Goal: Information Seeking & Learning: Learn about a topic

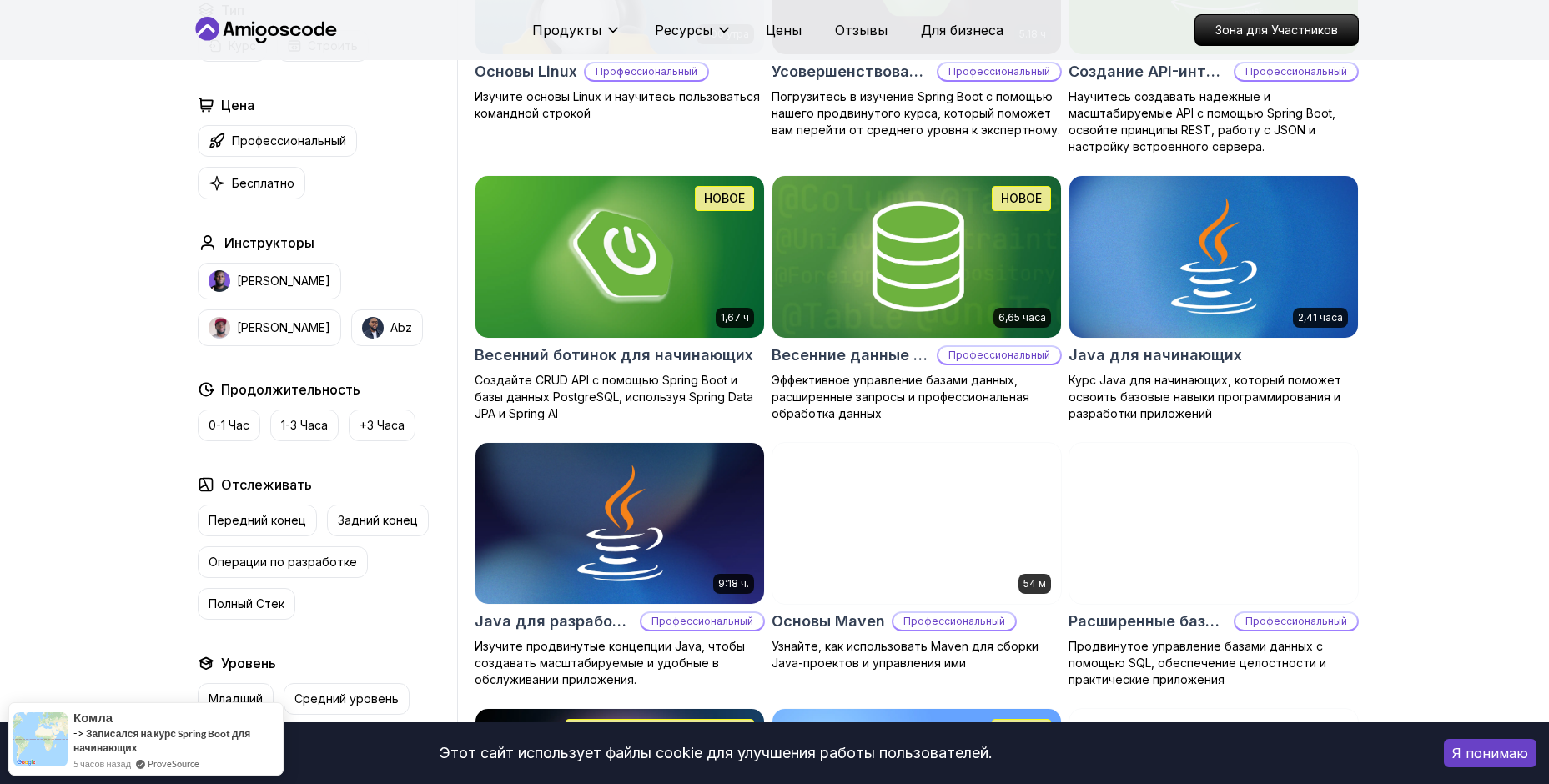
scroll to position [751, 0]
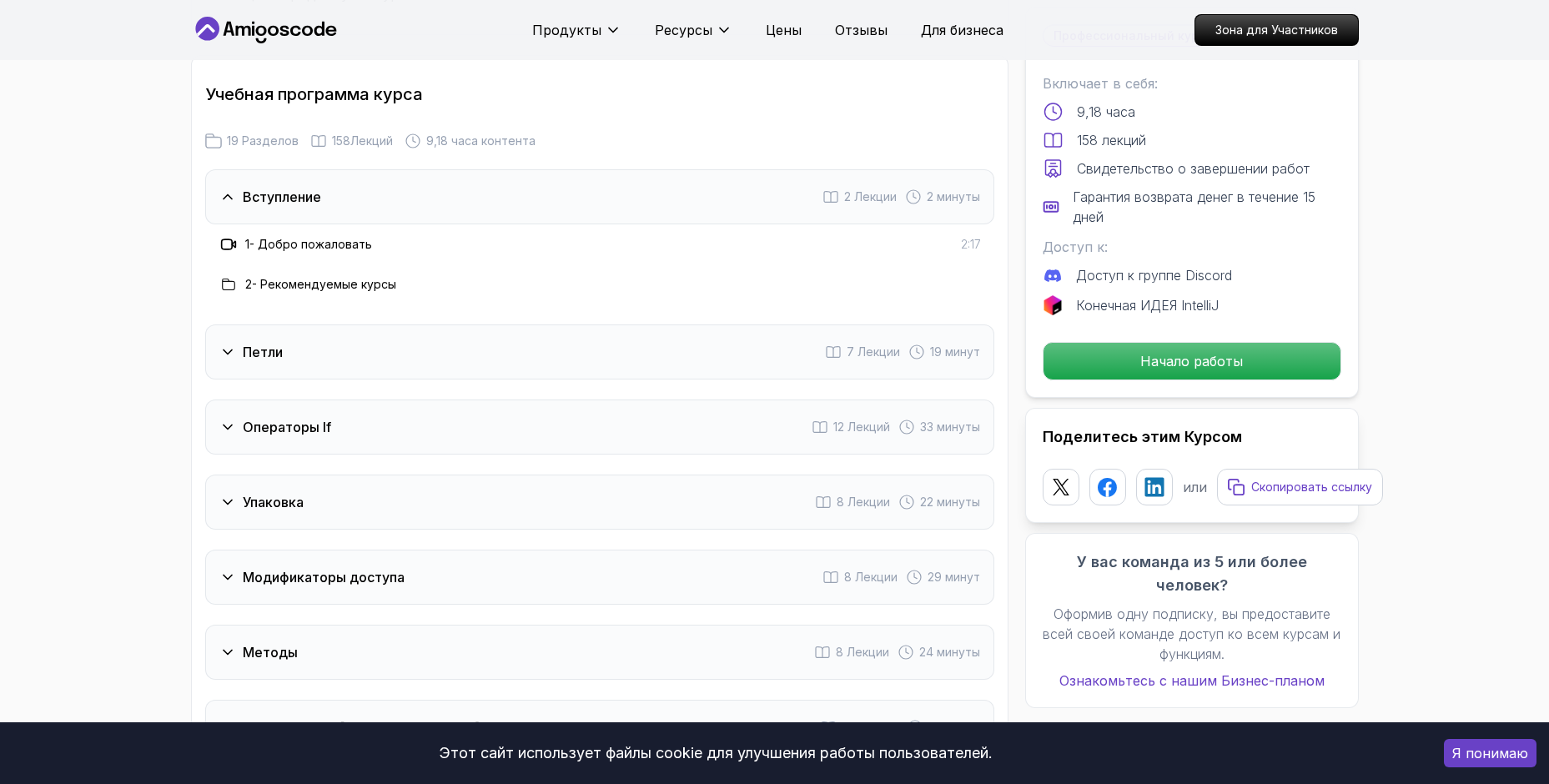
scroll to position [2131, 0]
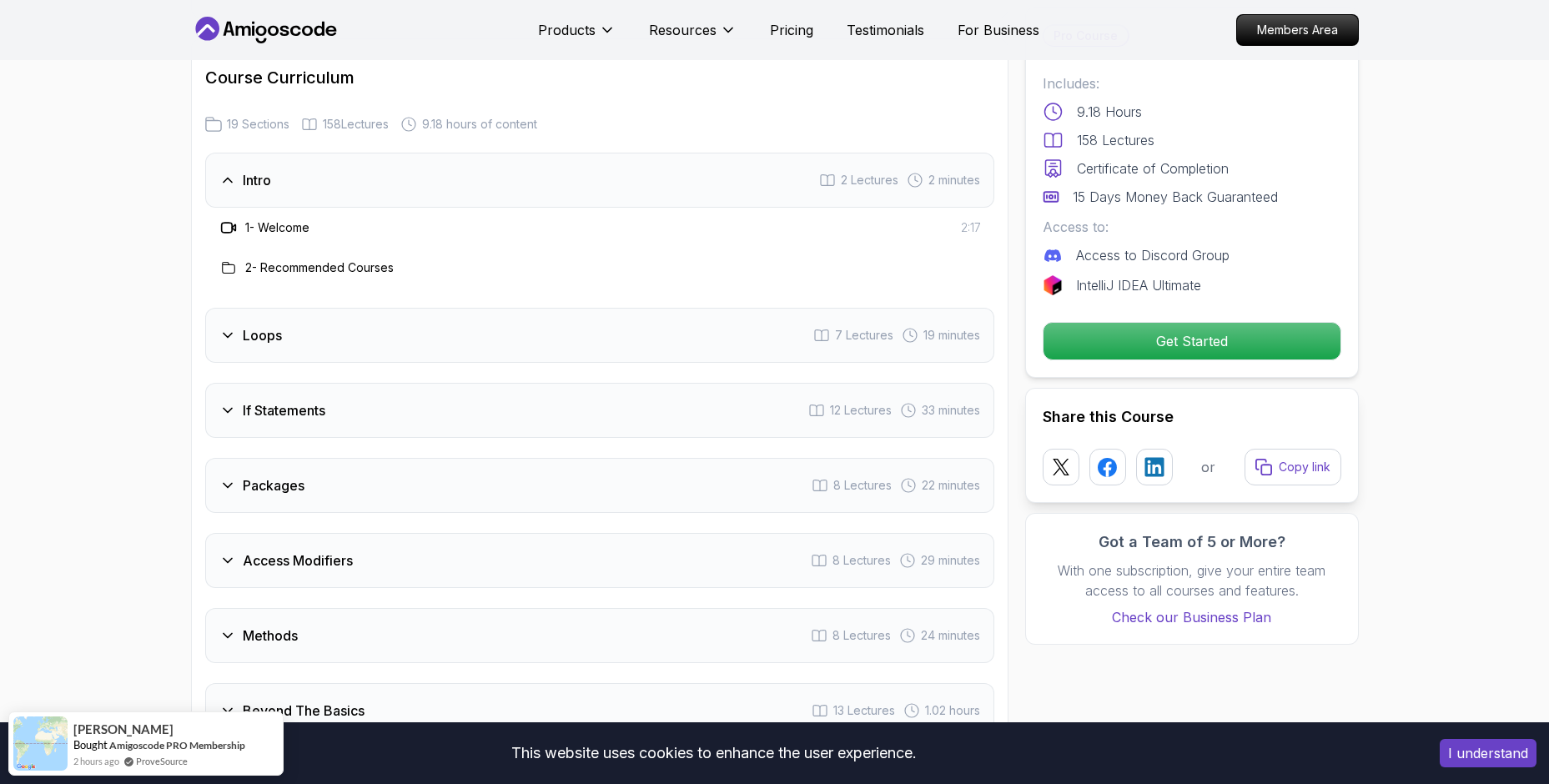
click at [233, 327] on icon at bounding box center [228, 336] width 17 height 17
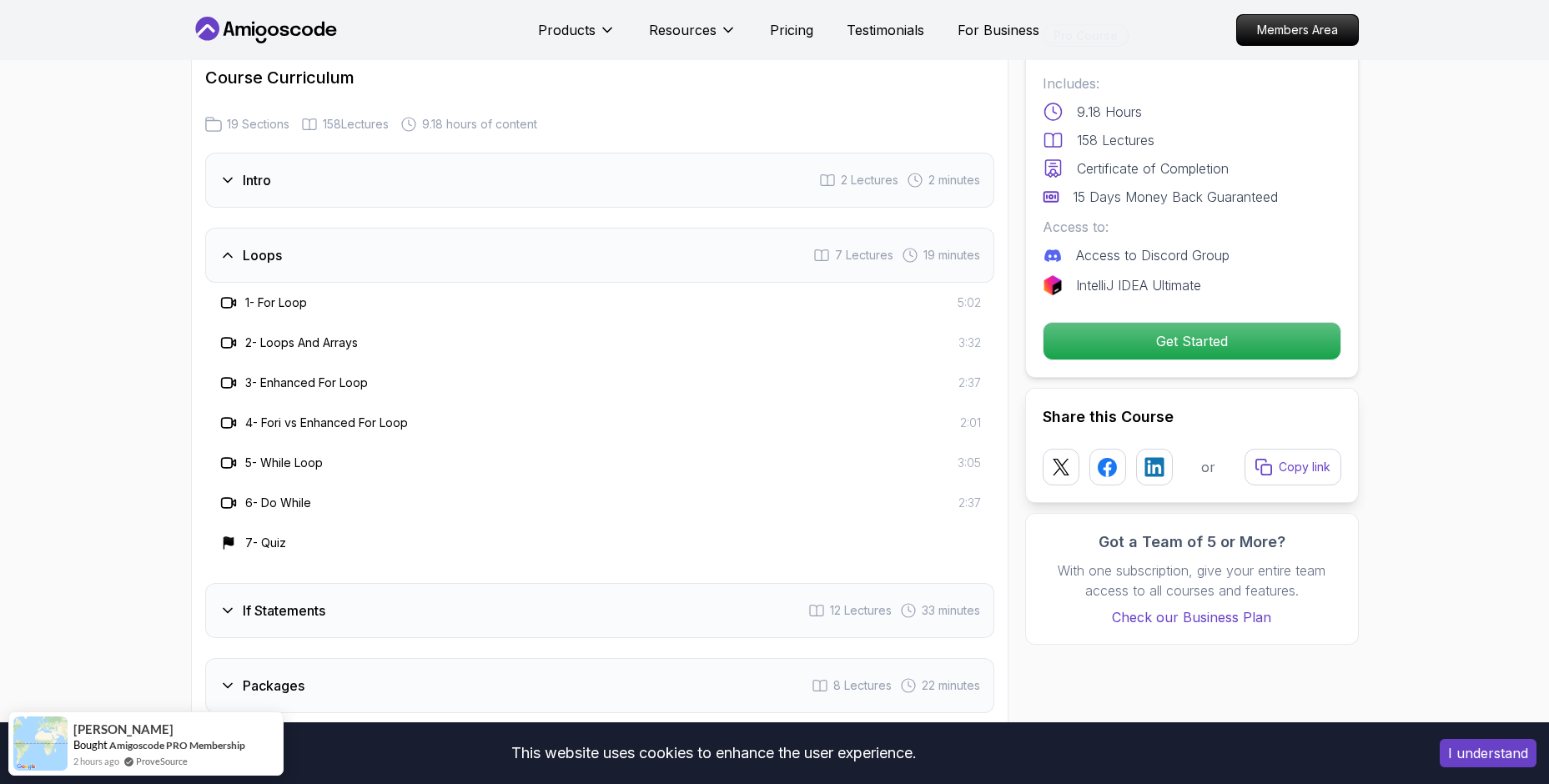
click at [228, 246] on icon at bounding box center [228, 255] width 17 height 17
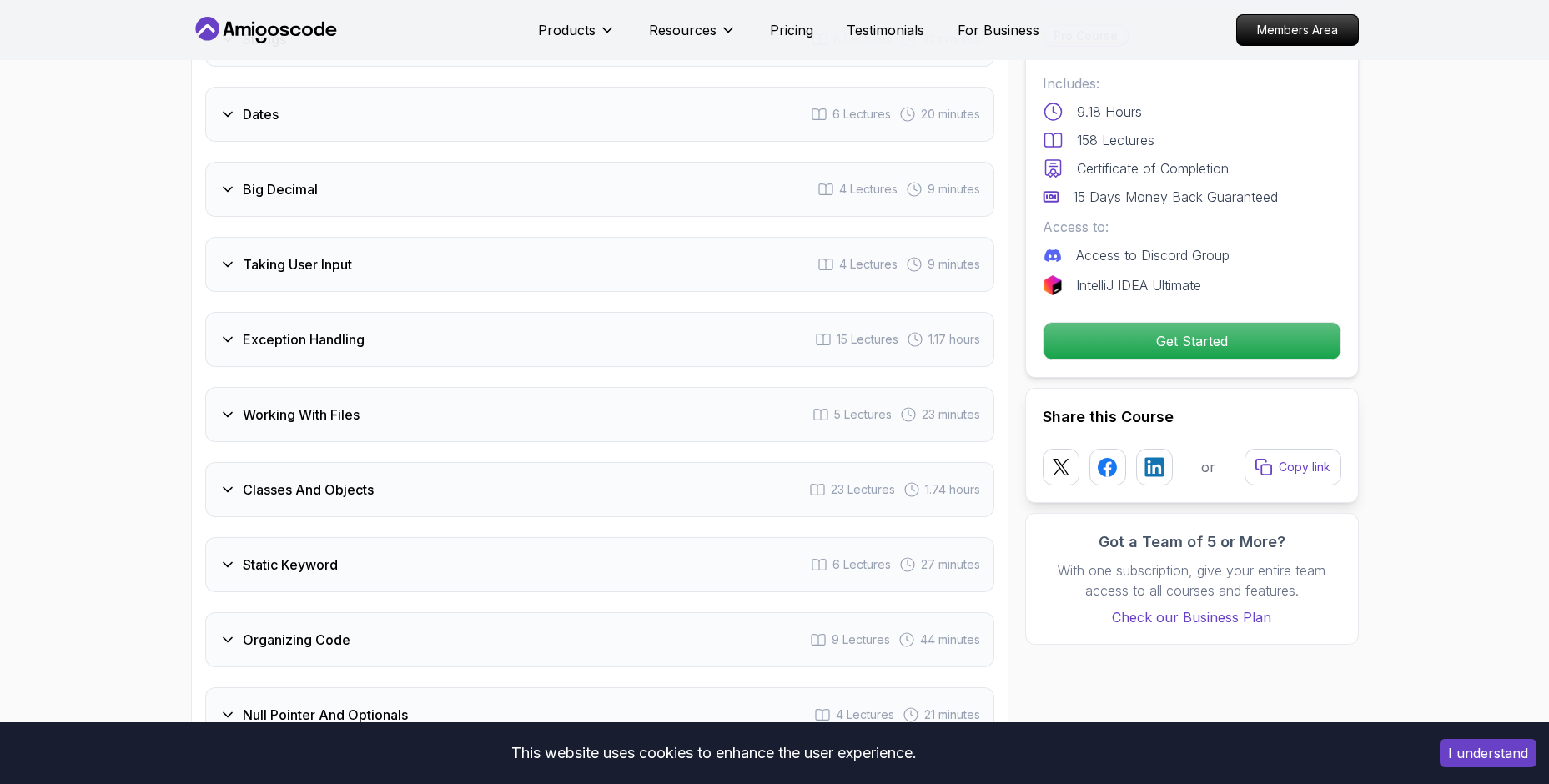
scroll to position [2798, 0]
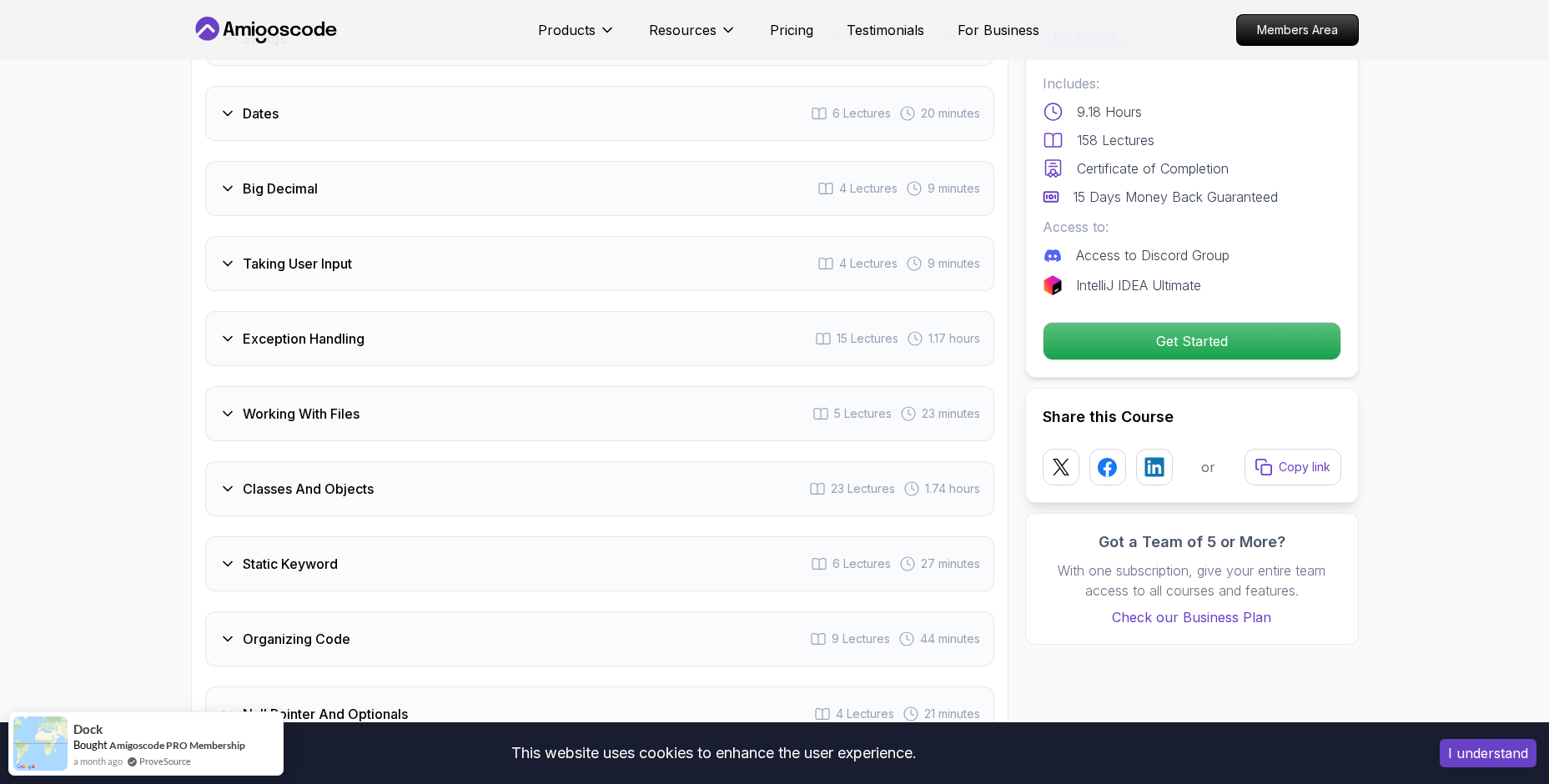
click at [230, 330] on icon at bounding box center [228, 339] width 17 height 17
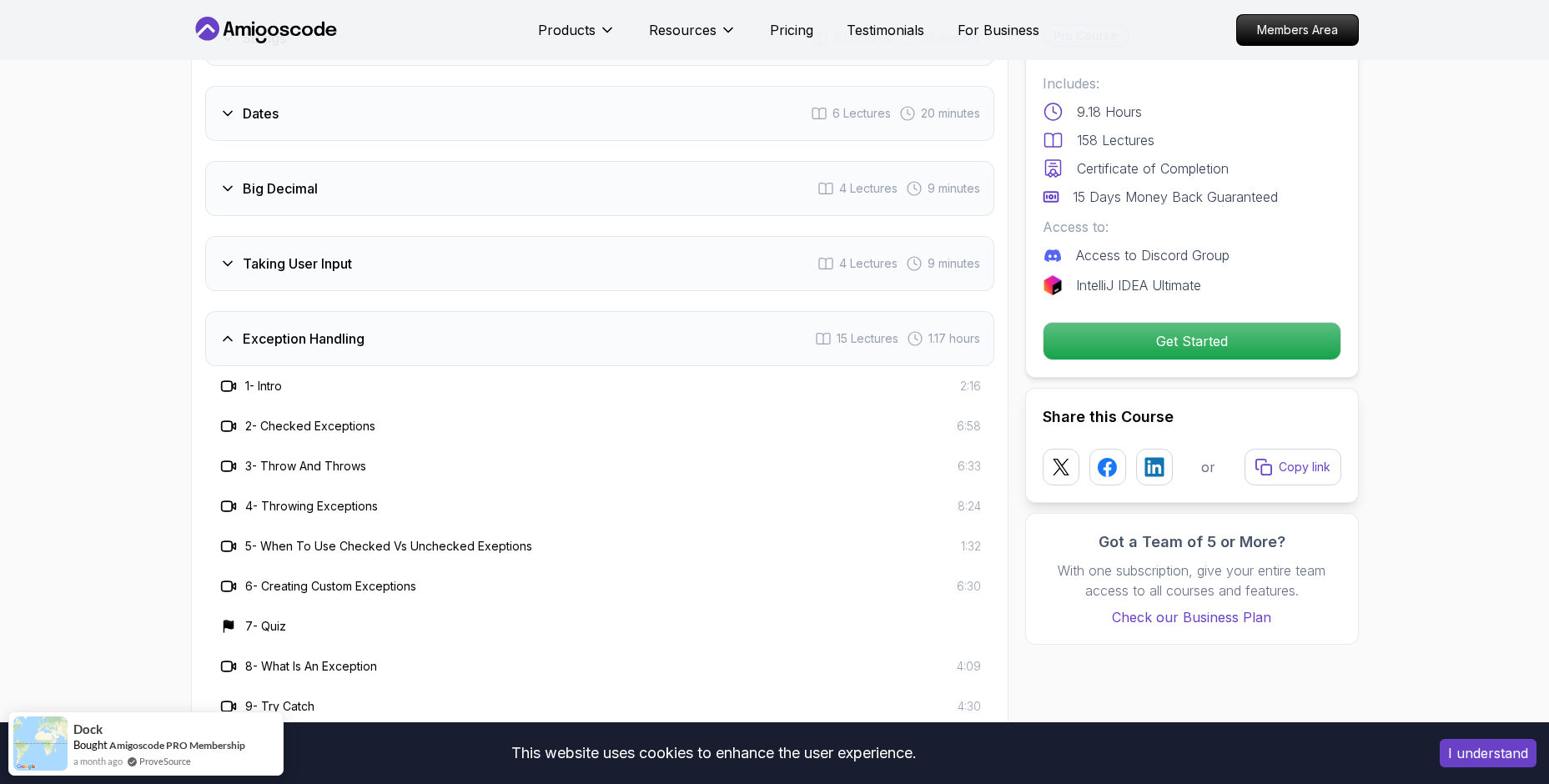
click at [230, 330] on icon at bounding box center [228, 339] width 17 height 17
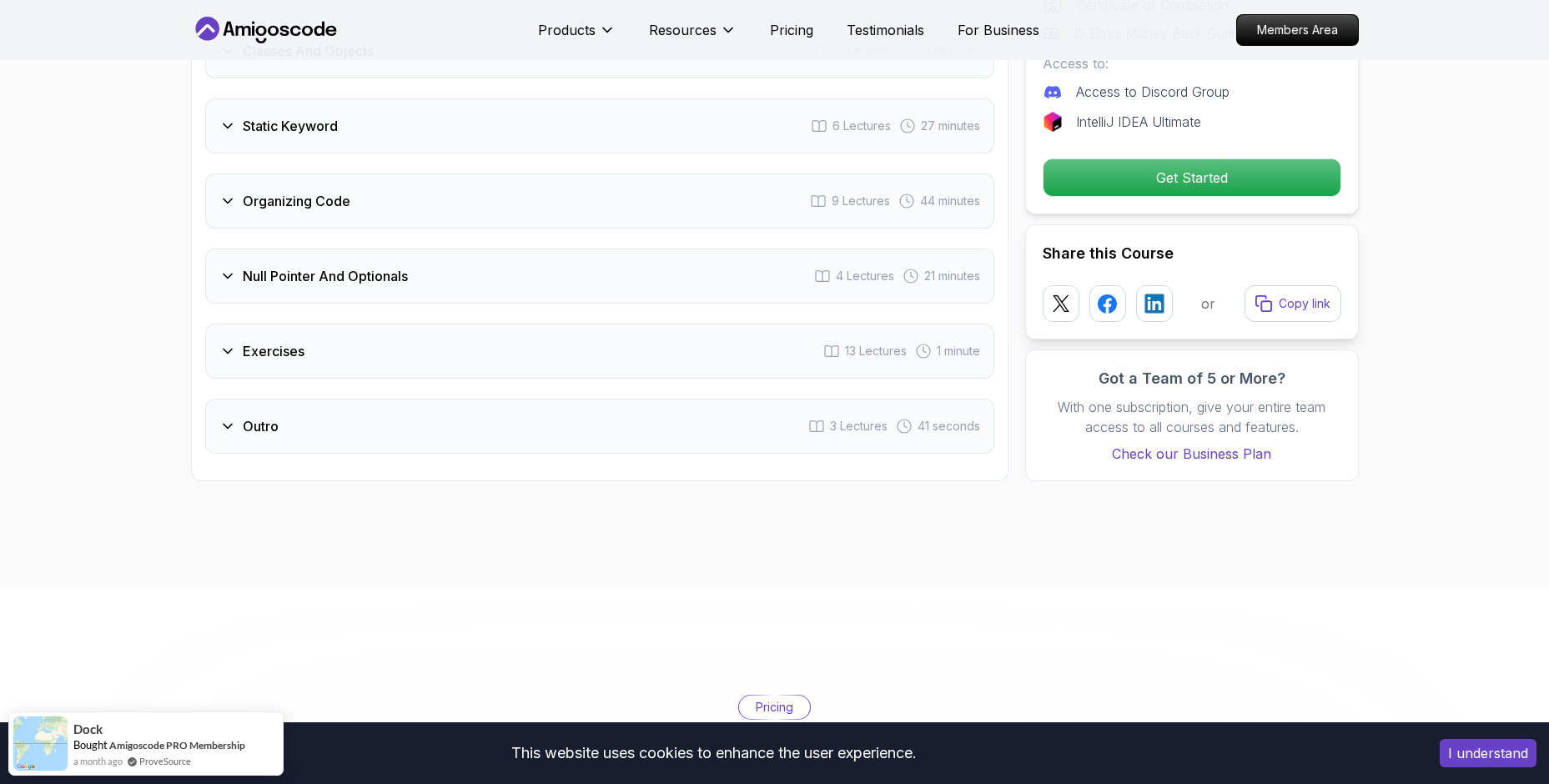
scroll to position [3299, 0]
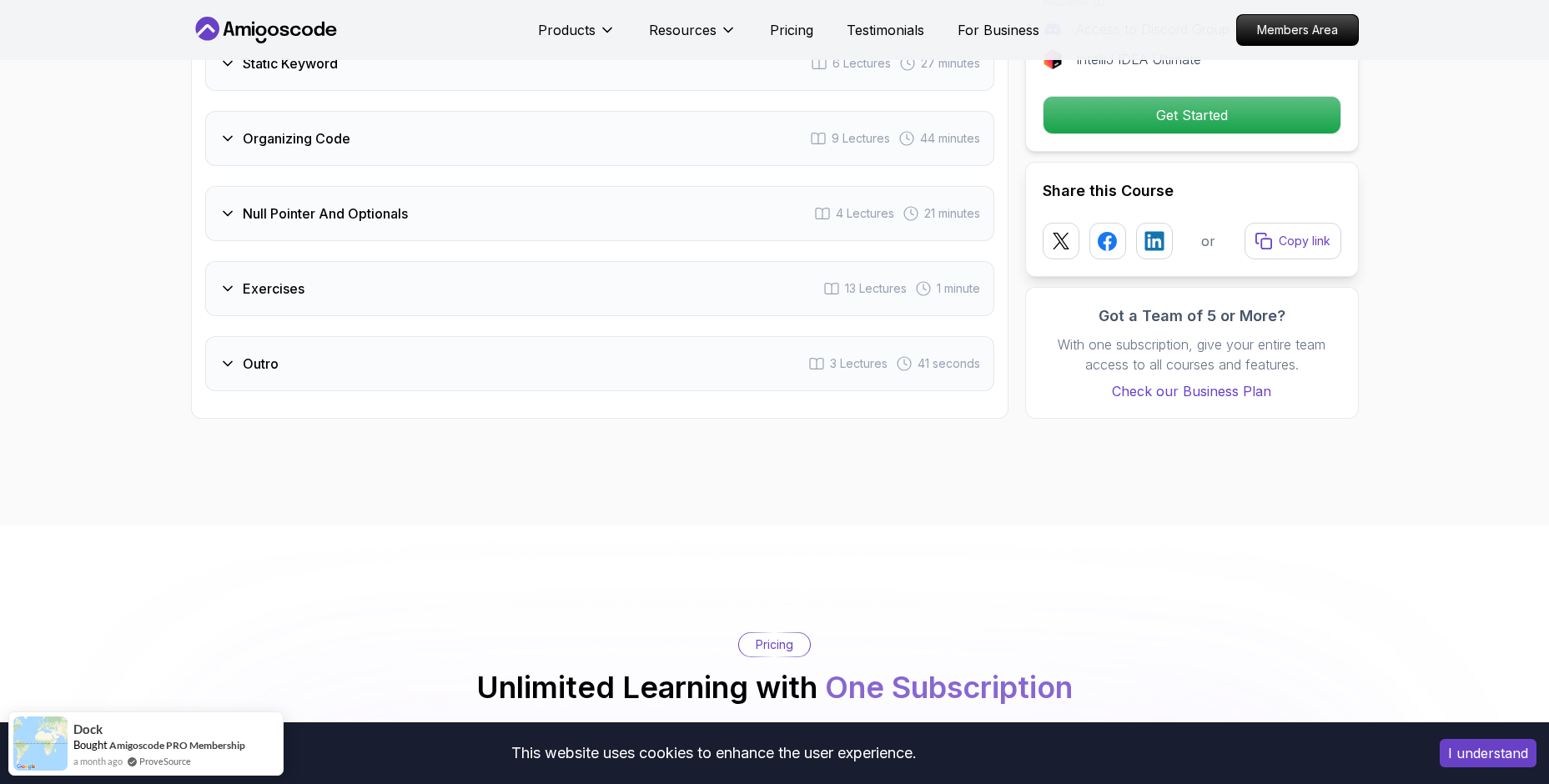
click at [233, 355] on icon at bounding box center [228, 363] width 17 height 17
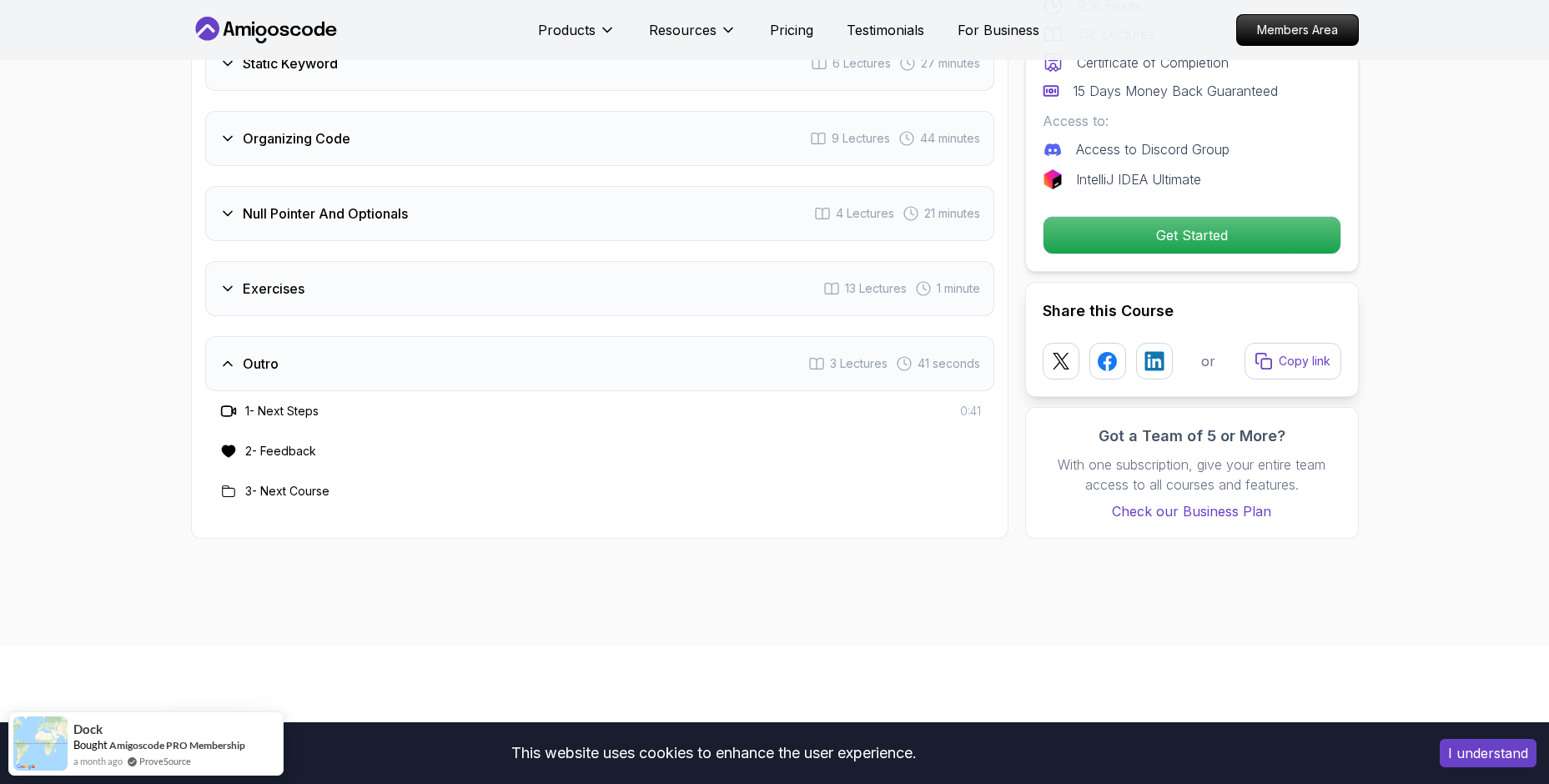
click at [233, 355] on icon at bounding box center [228, 363] width 17 height 17
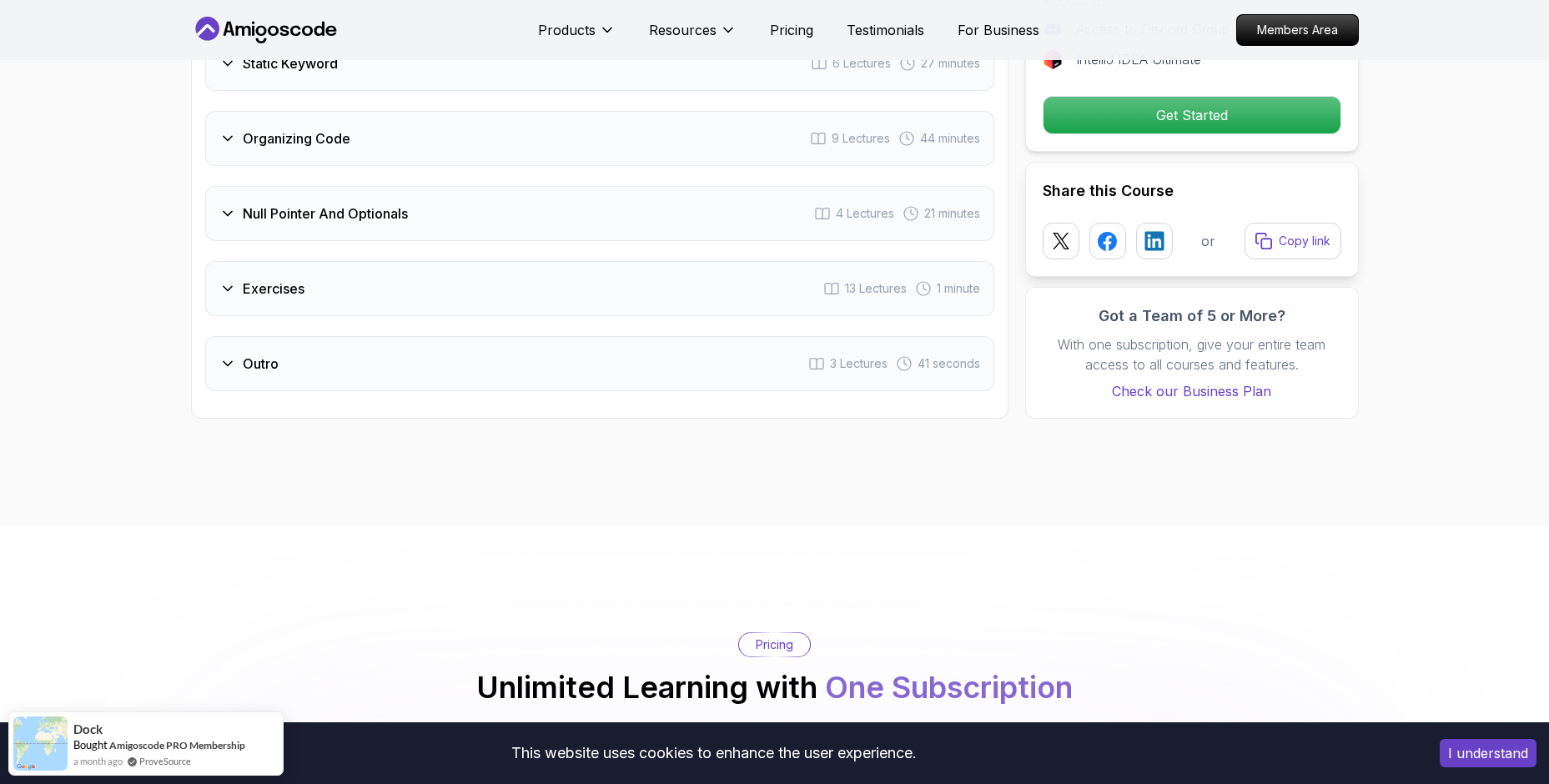
click at [227, 280] on icon at bounding box center [228, 288] width 17 height 17
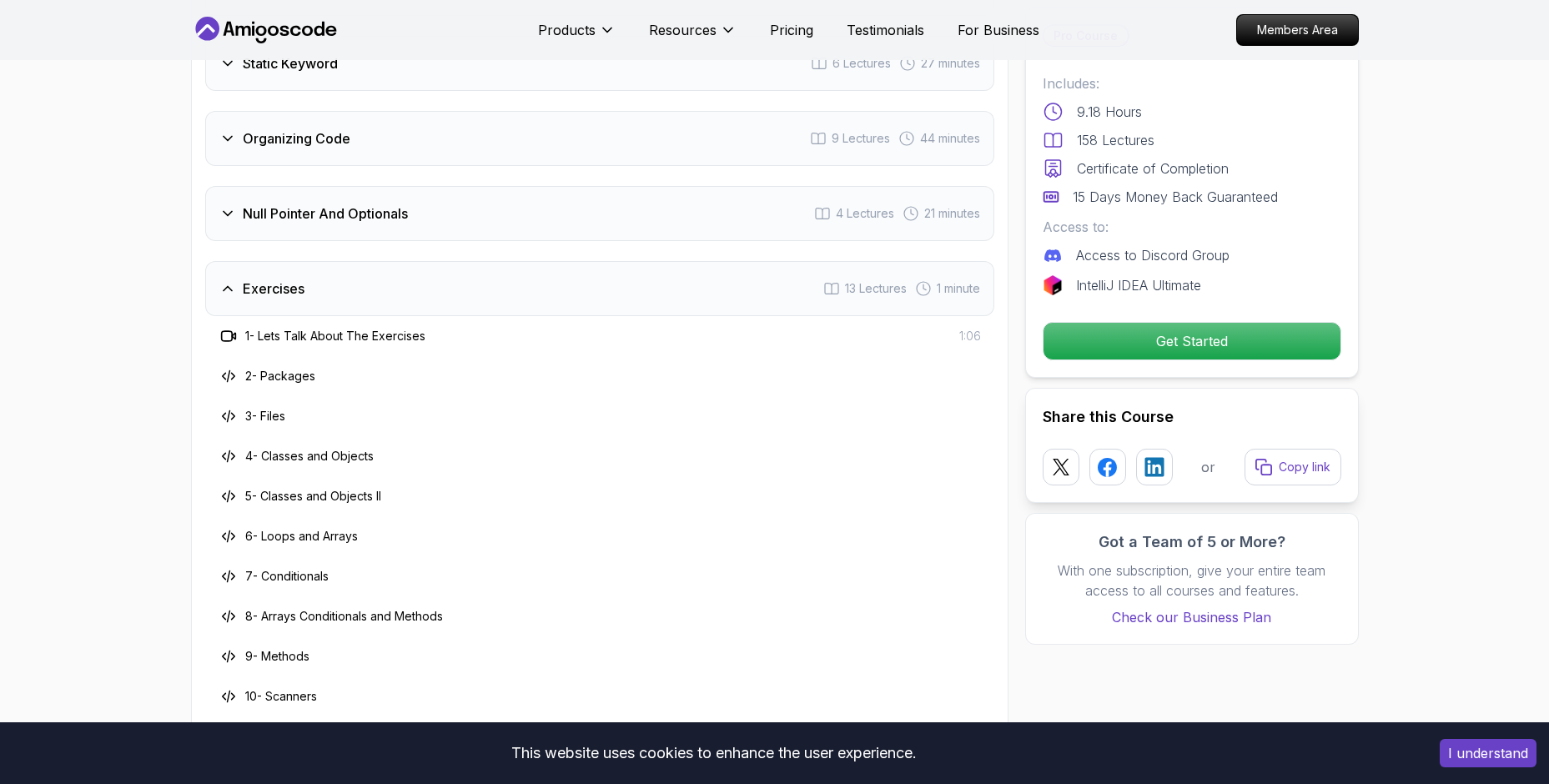
click at [227, 280] on icon at bounding box center [228, 288] width 17 height 17
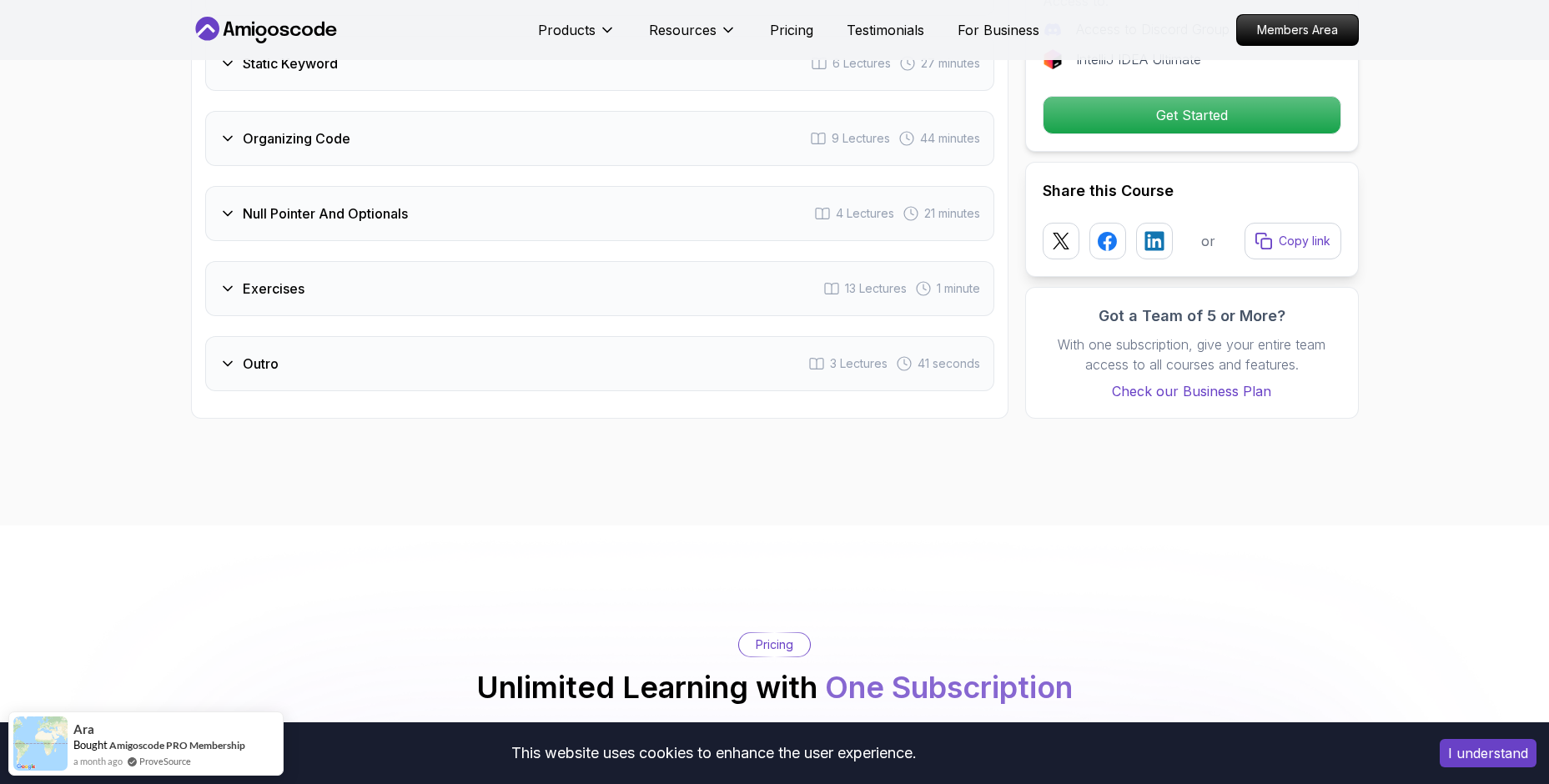
click at [227, 206] on icon at bounding box center [228, 214] width 17 height 17
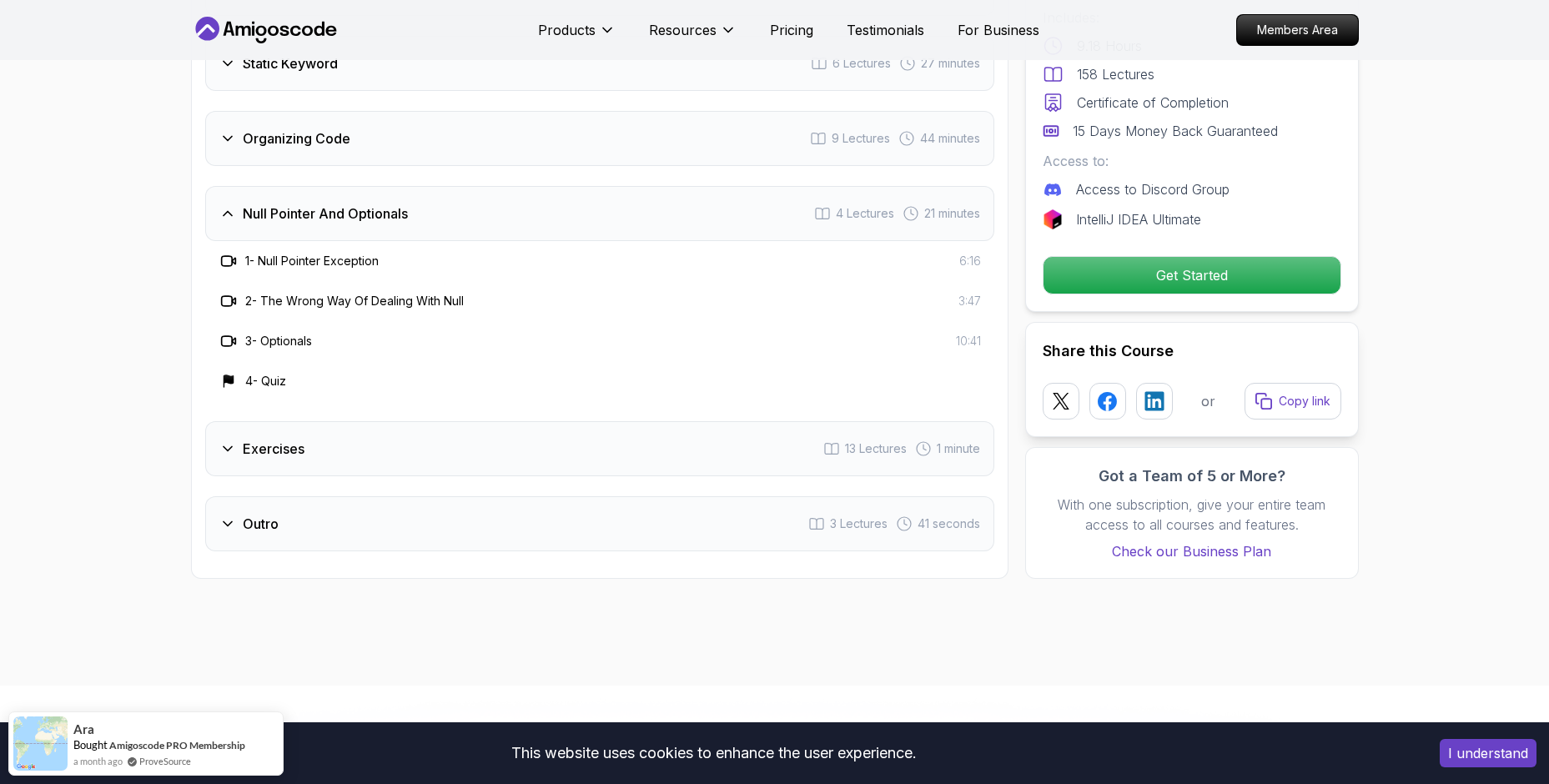
click at [227, 206] on icon at bounding box center [228, 214] width 17 height 17
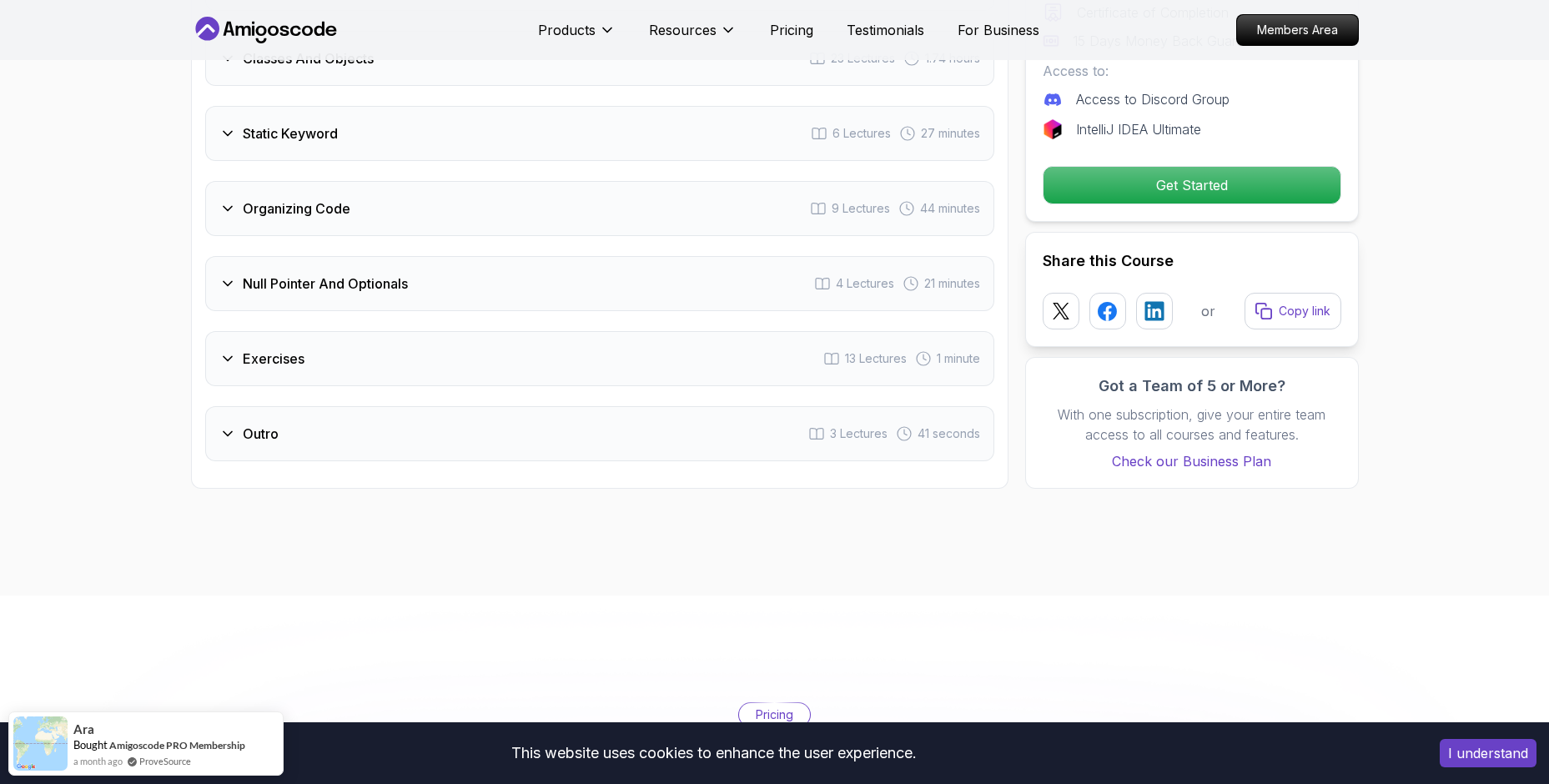
scroll to position [3131, 0]
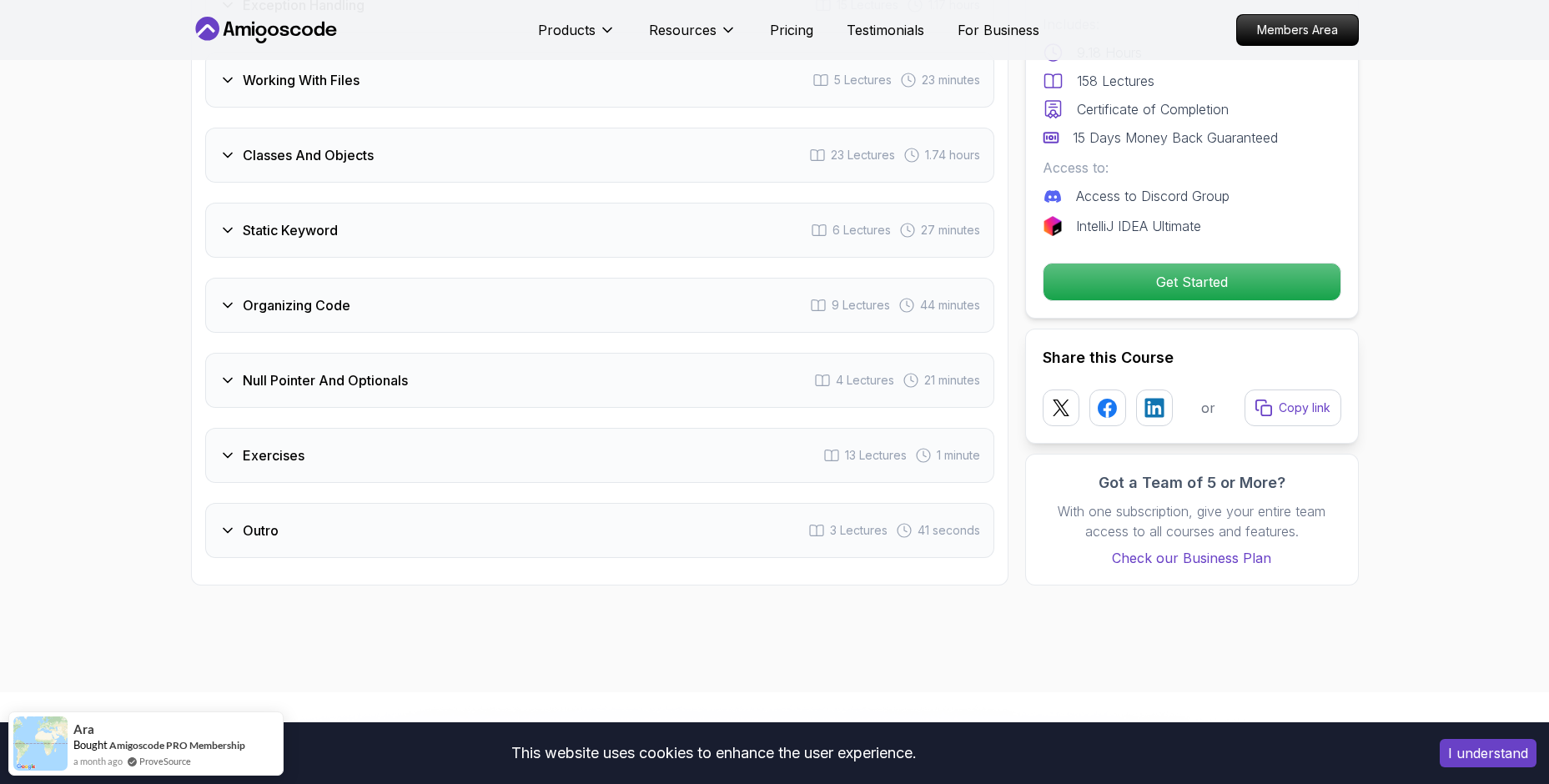
click at [228, 303] on icon at bounding box center [228, 304] width 9 height 4
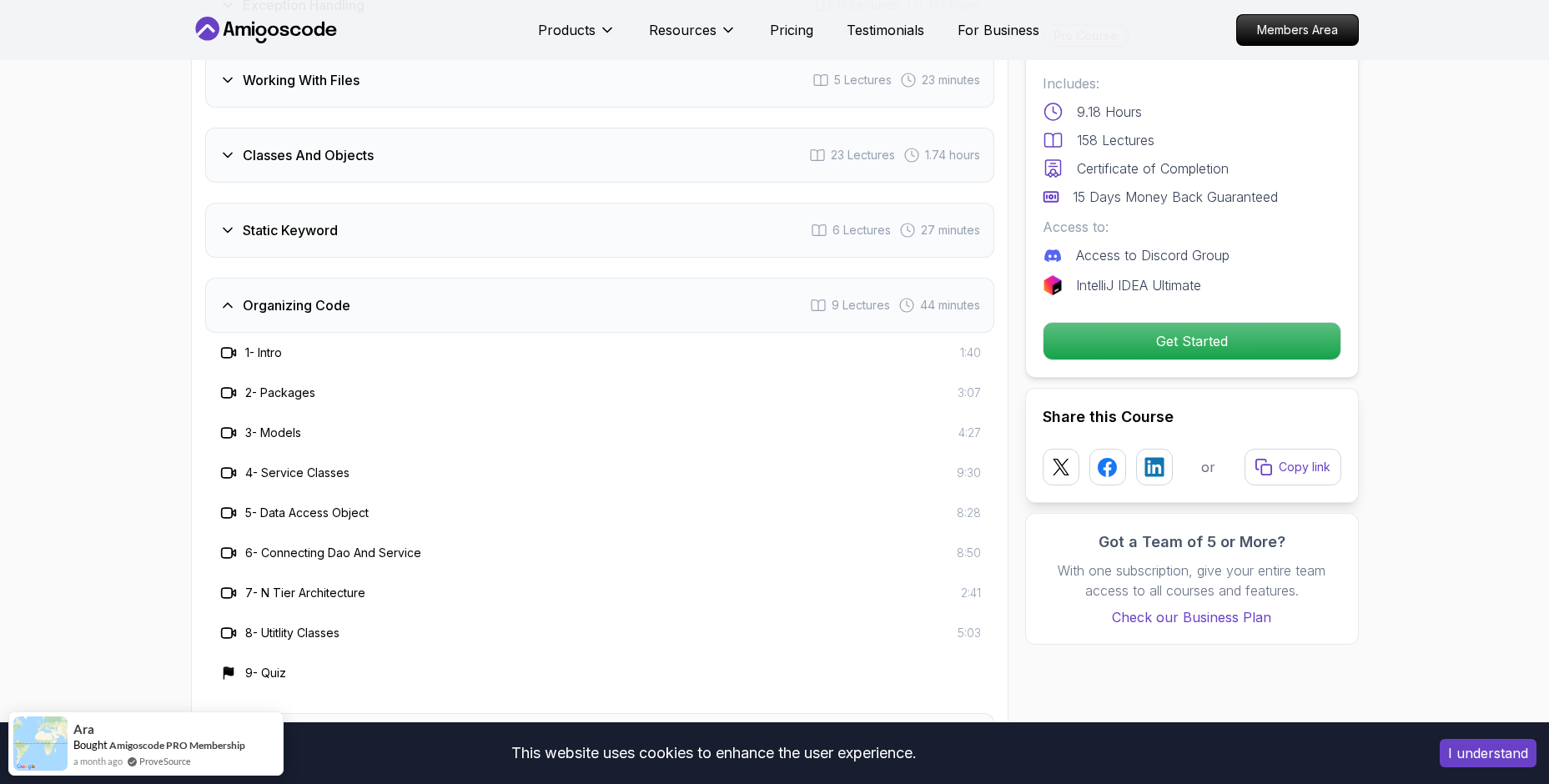
click at [228, 297] on icon at bounding box center [228, 305] width 17 height 17
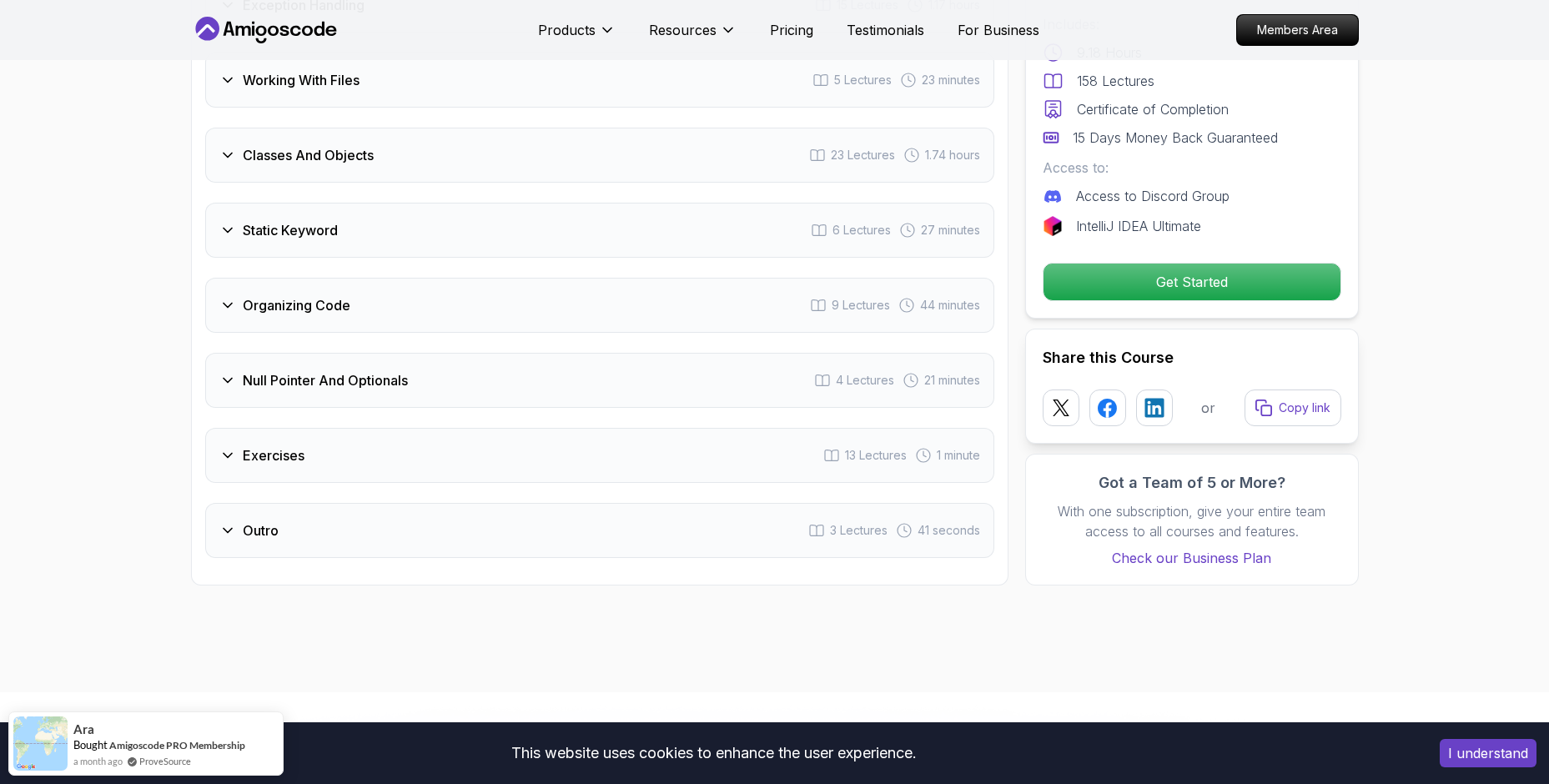
click at [228, 222] on icon at bounding box center [228, 230] width 17 height 17
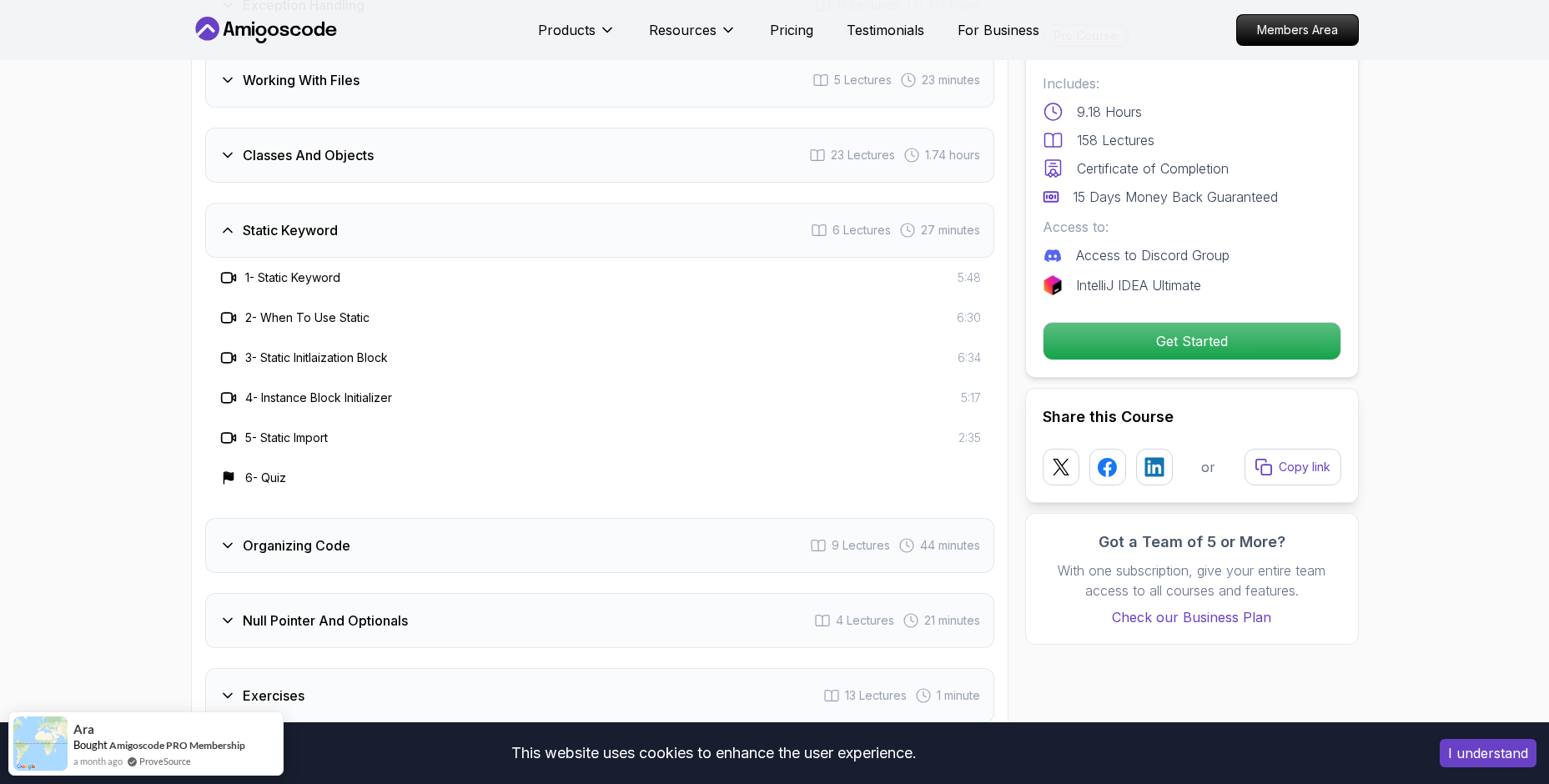
click at [228, 227] on icon at bounding box center [228, 229] width 9 height 4
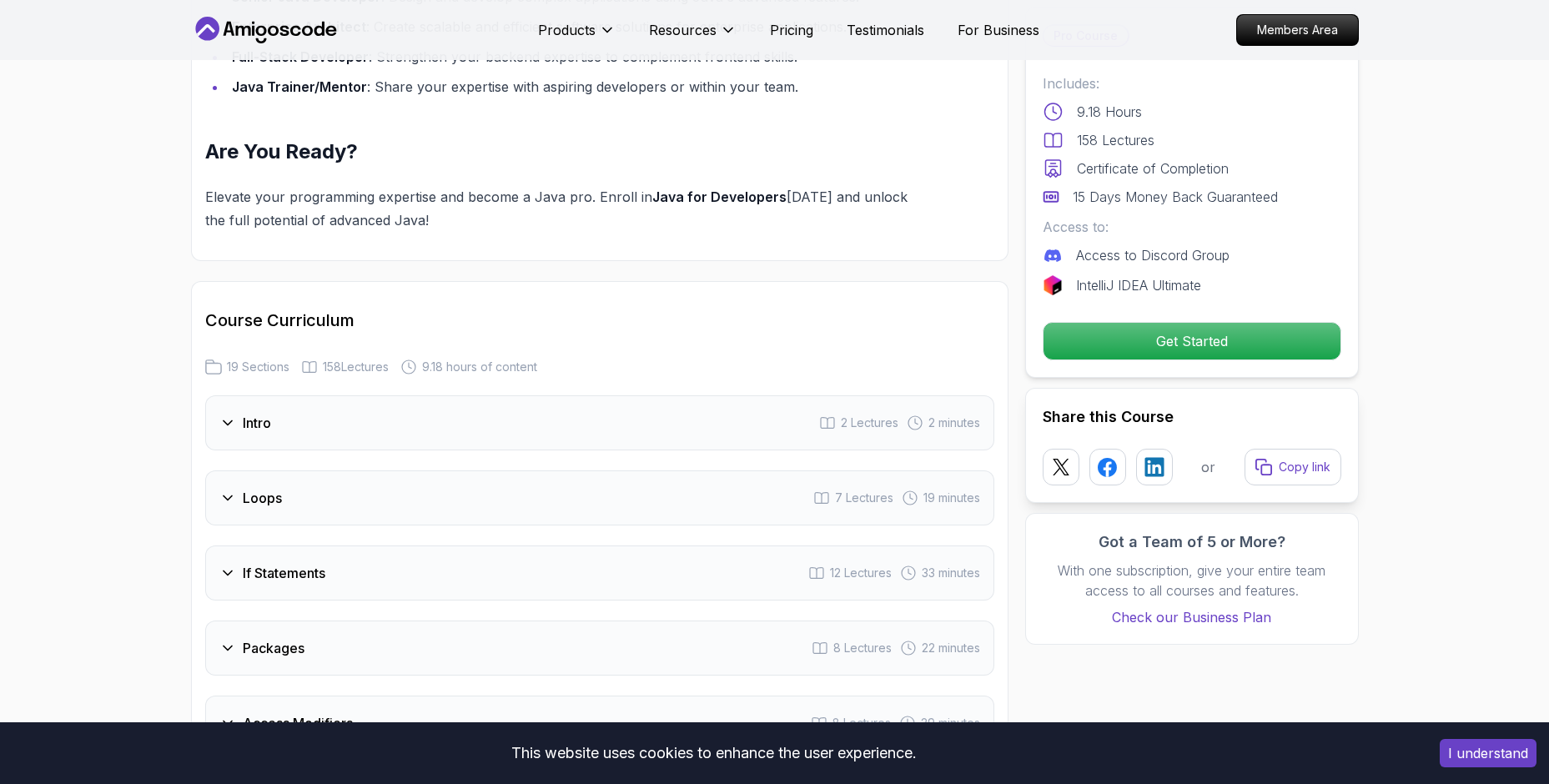
scroll to position [1797, 0]
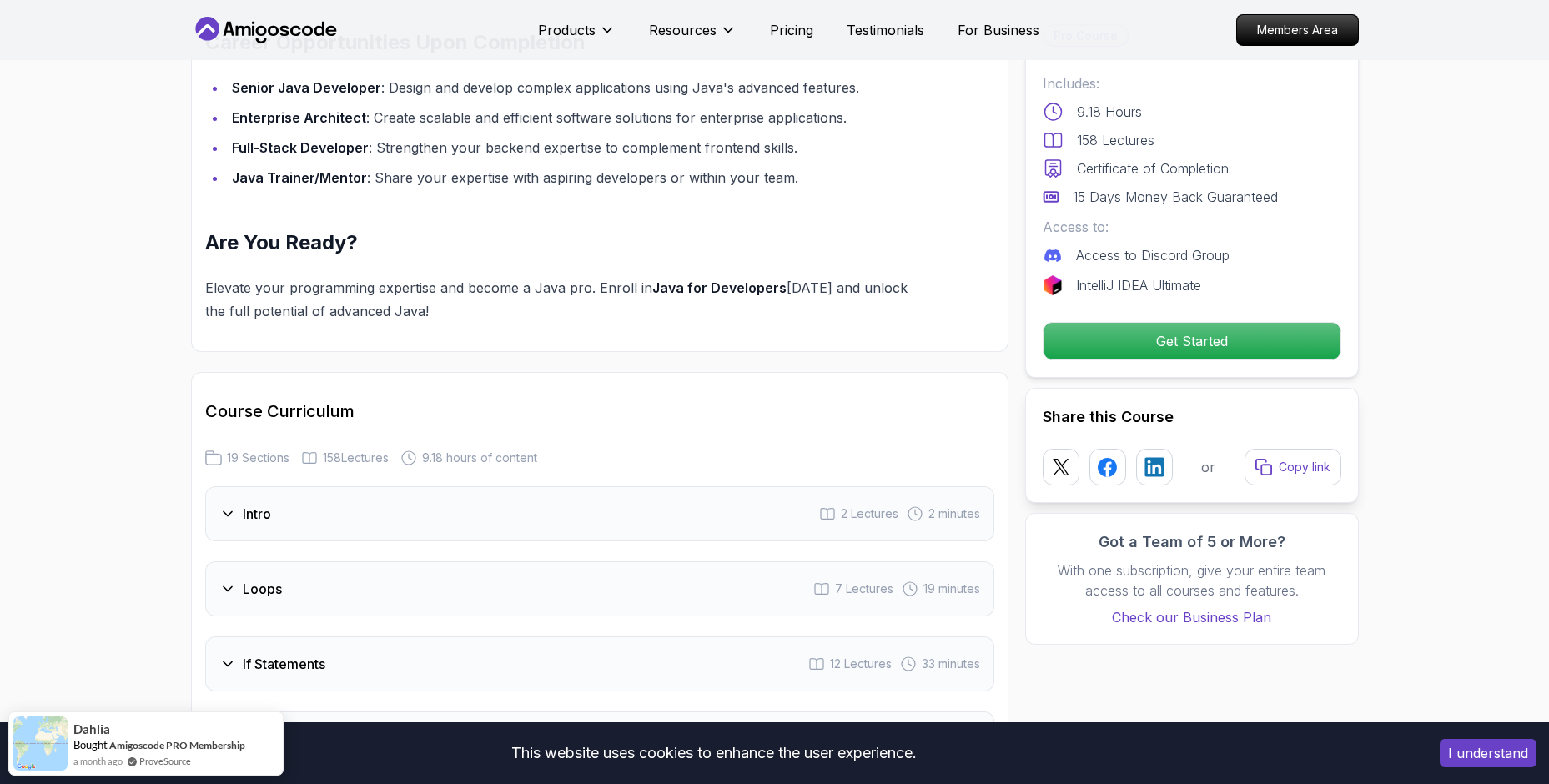
click at [224, 505] on icon at bounding box center [228, 514] width 17 height 17
click at [230, 553] on icon at bounding box center [228, 561] width 17 height 17
click at [276, 553] on h3 "1 - Welcome" at bounding box center [277, 561] width 64 height 17
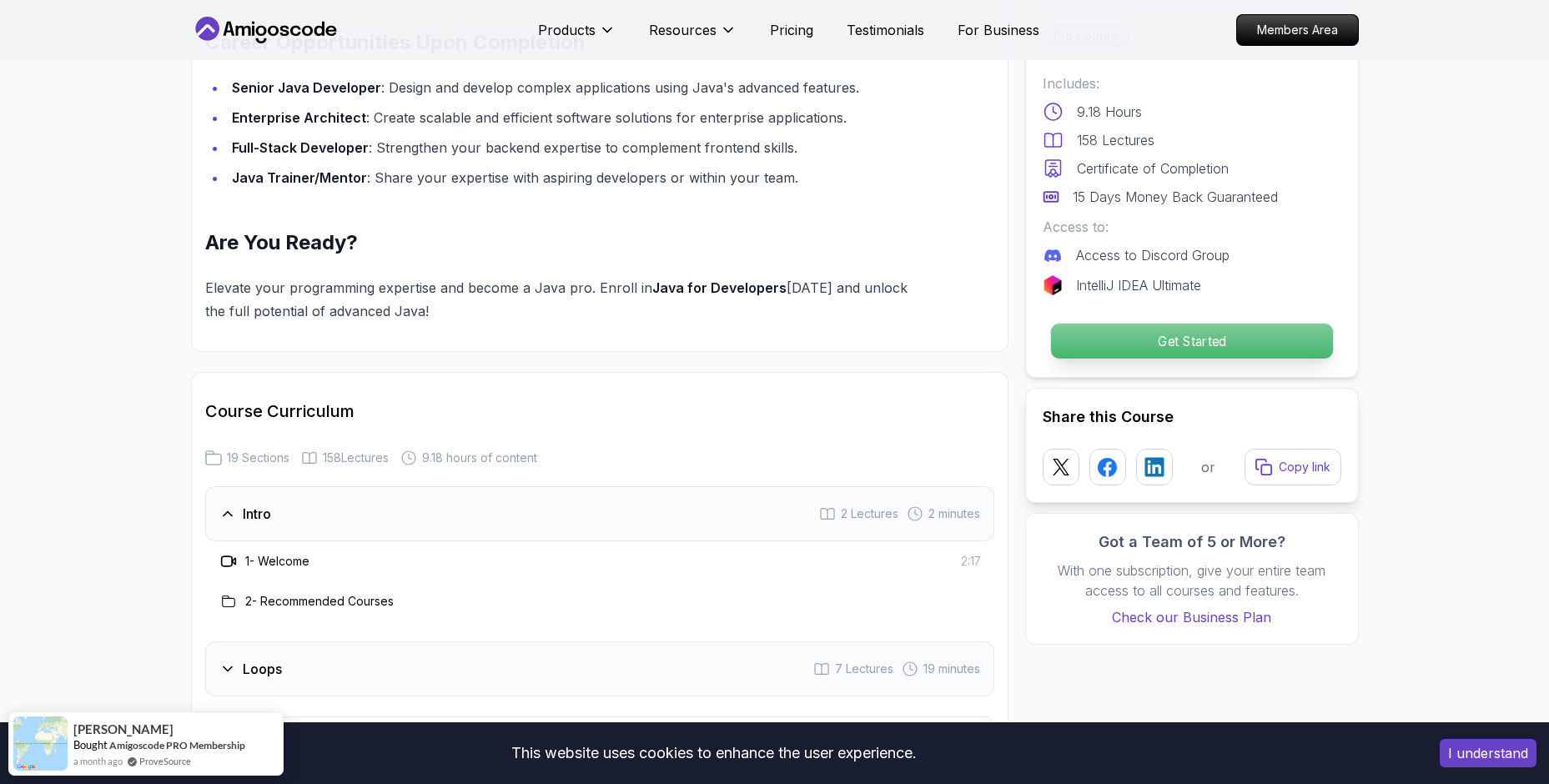
click at [1146, 352] on p "Get Started" at bounding box center [1191, 341] width 282 height 35
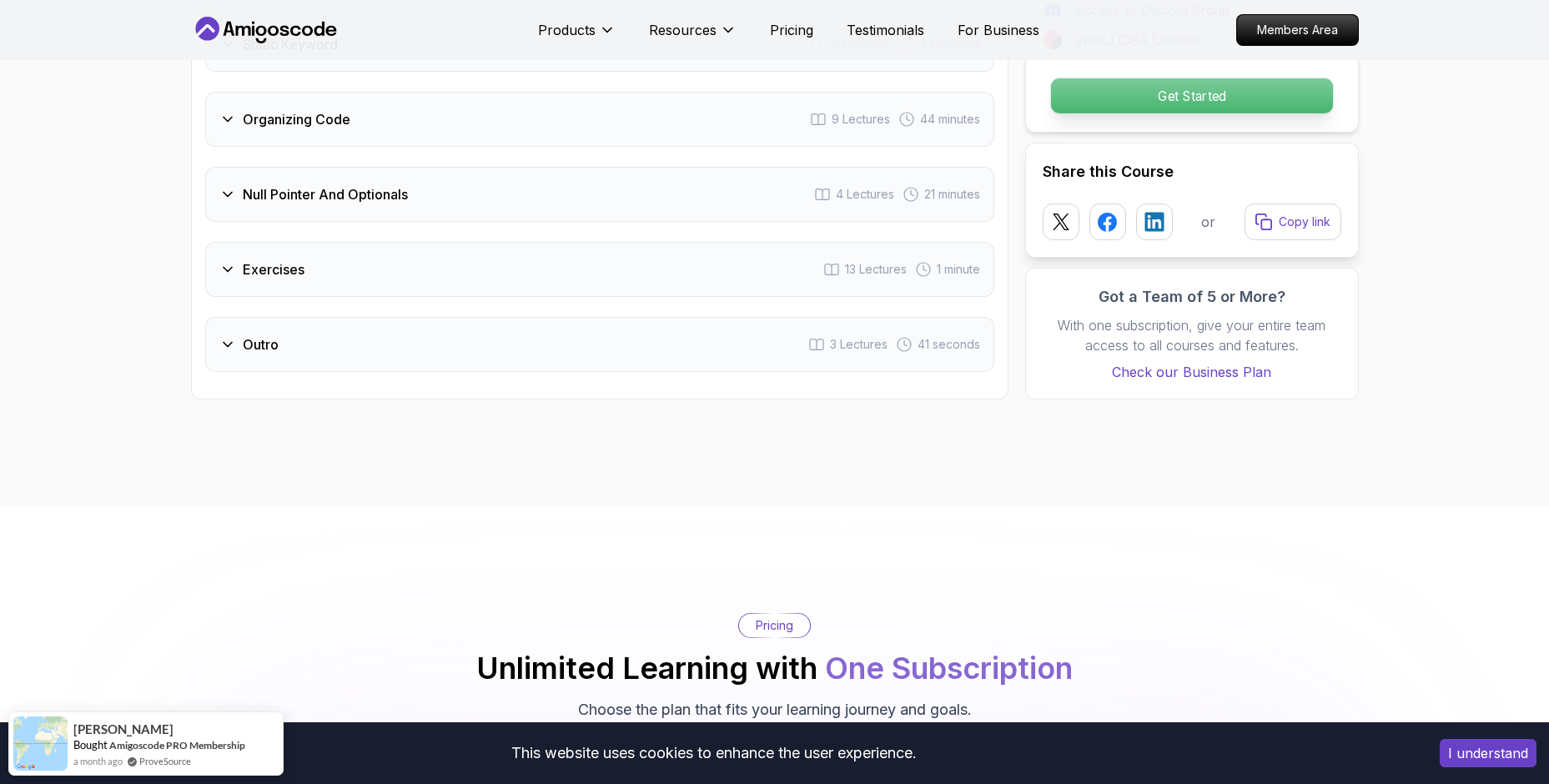
scroll to position [3880, 0]
